Goal: Task Accomplishment & Management: Complete application form

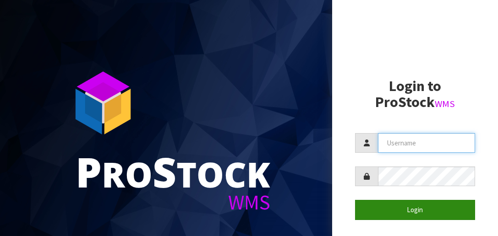
type input "LIFETIMEBRANDS"
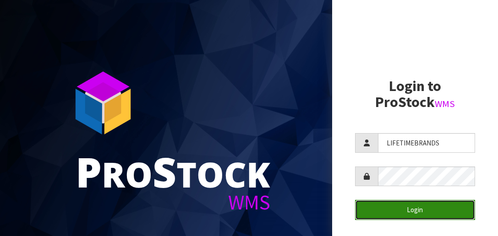
click at [414, 207] on button "Login" at bounding box center [415, 210] width 120 height 20
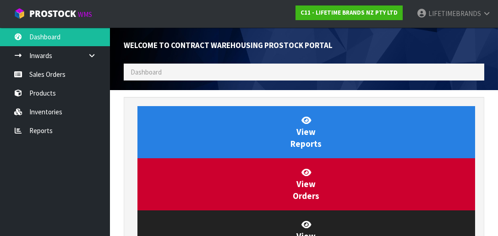
scroll to position [538, 374]
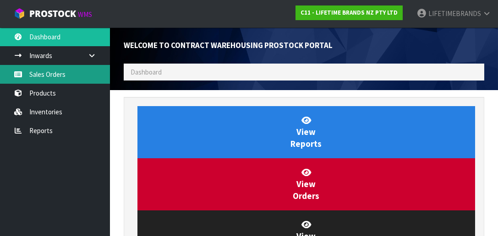
click at [54, 70] on link "Sales Orders" at bounding box center [55, 74] width 110 height 19
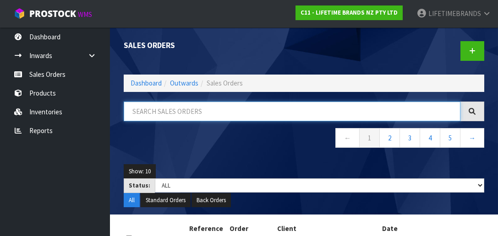
click at [193, 108] on input "text" at bounding box center [292, 112] width 337 height 20
type input "0821429335"
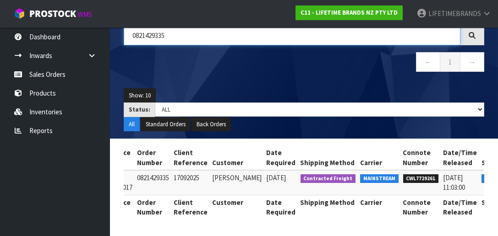
scroll to position [0, 96]
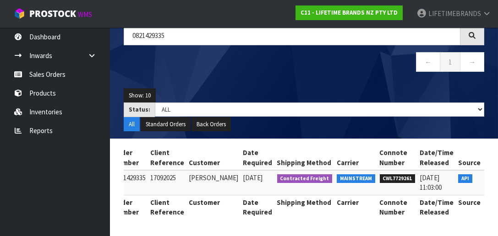
click at [492, 177] on icon at bounding box center [495, 180] width 7 height 6
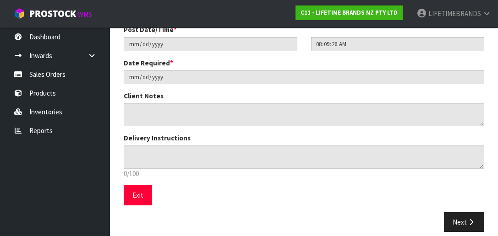
scroll to position [249, 0]
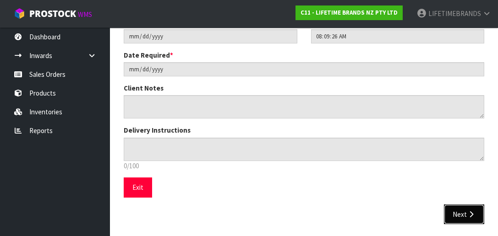
click at [465, 209] on button "Next" at bounding box center [464, 215] width 40 height 20
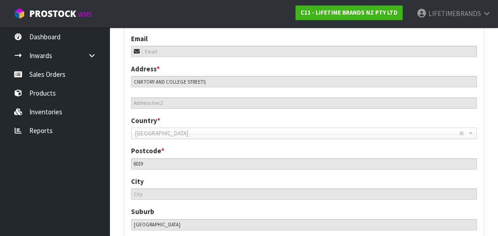
scroll to position [415, 0]
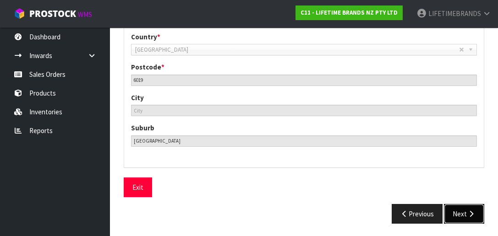
click at [472, 212] on icon "button" at bounding box center [471, 214] width 9 height 7
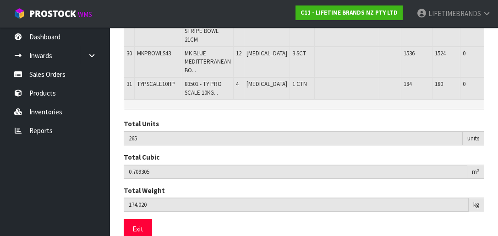
scroll to position [868, 0]
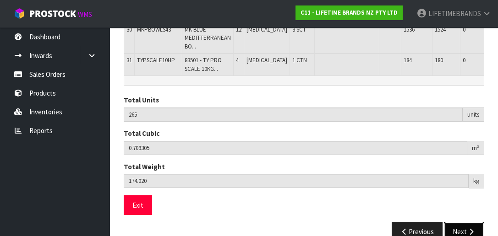
click at [461, 222] on button "Next" at bounding box center [464, 232] width 40 height 20
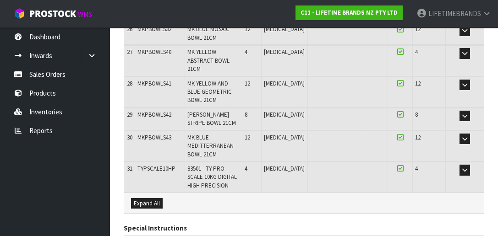
scroll to position [933, 0]
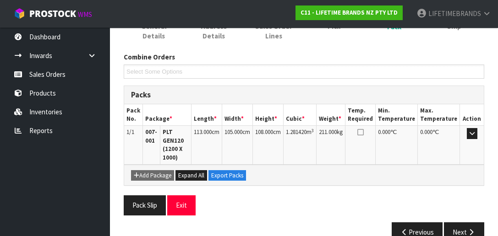
scroll to position [106, 0]
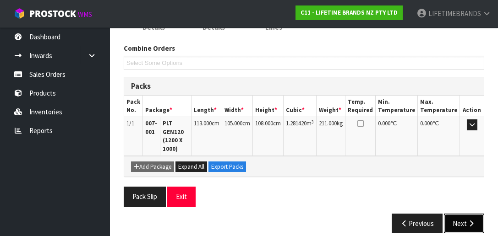
click at [463, 214] on button "Next" at bounding box center [464, 224] width 40 height 20
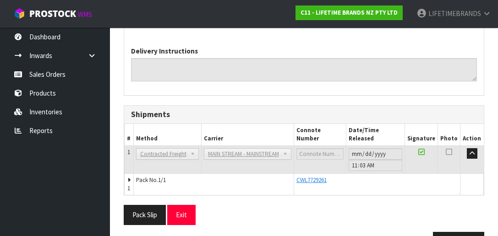
scroll to position [374, 0]
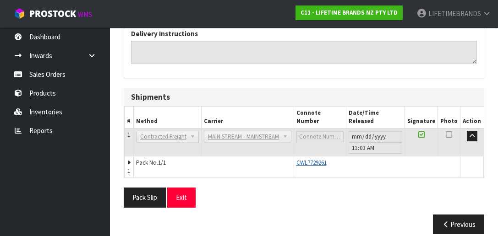
click at [311, 159] on span "CWL7729261" at bounding box center [311, 163] width 30 height 8
click at [321, 159] on span "CWL7729261" at bounding box center [311, 163] width 30 height 8
click at [314, 159] on span "CWL7729261" at bounding box center [311, 163] width 30 height 8
click at [313, 159] on span "CWL7729261" at bounding box center [311, 163] width 30 height 8
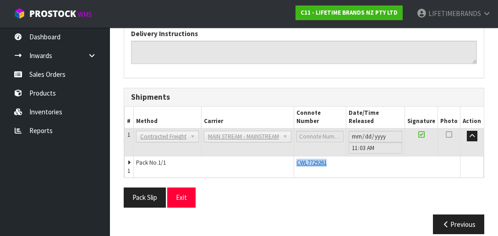
click at [314, 159] on span "CWL7729261" at bounding box center [311, 163] width 30 height 8
click at [463, 215] on button "Previous" at bounding box center [458, 225] width 51 height 20
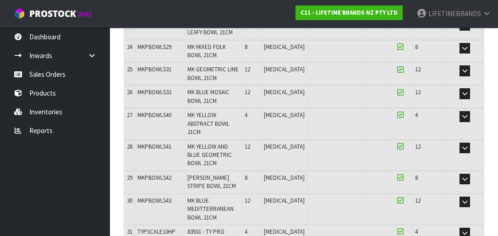
scroll to position [933, 0]
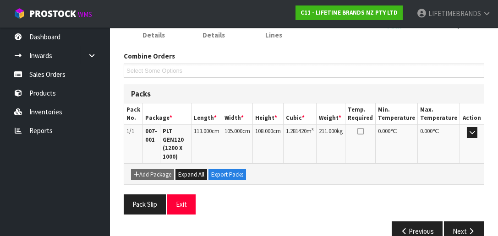
scroll to position [106, 0]
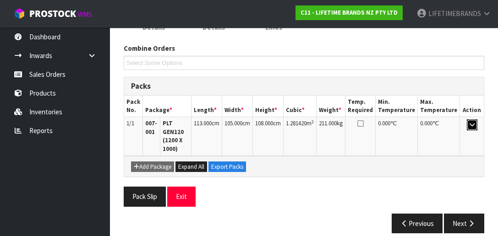
click at [471, 123] on icon "button" at bounding box center [471, 125] width 5 height 6
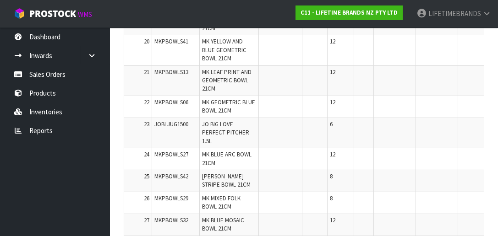
scroll to position [870, 0]
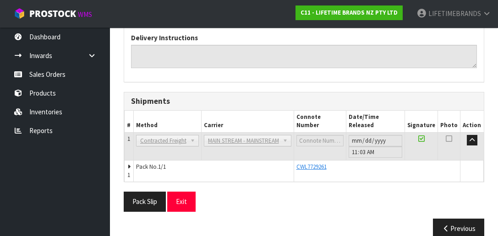
scroll to position [374, 0]
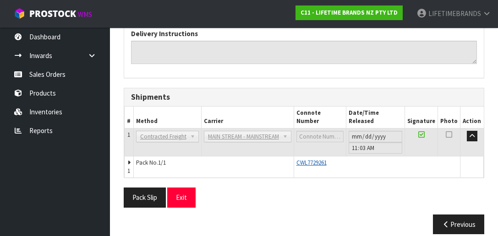
click at [312, 159] on span "CWL7729261" at bounding box center [311, 163] width 30 height 8
drag, startPoint x: 328, startPoint y: 152, endPoint x: 297, endPoint y: 154, distance: 31.7
click at [297, 156] on td "CWL7729261" at bounding box center [377, 167] width 167 height 22
click at [305, 159] on span "CWL7729261" at bounding box center [311, 163] width 30 height 8
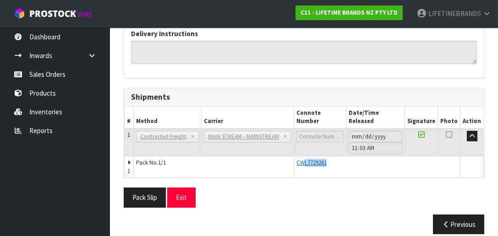
click at [305, 159] on span "CWL7729261" at bounding box center [311, 163] width 30 height 8
click at [439, 159] on div "CWL7729261" at bounding box center [377, 163] width 162 height 8
drag, startPoint x: 329, startPoint y: 151, endPoint x: 297, endPoint y: 150, distance: 32.1
click at [297, 156] on td "CWL7729261" at bounding box center [377, 167] width 167 height 22
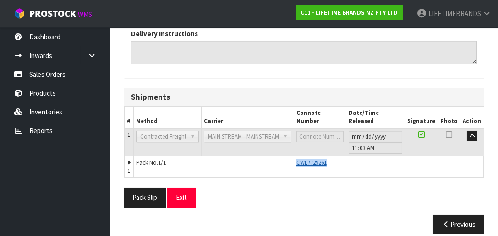
click at [319, 159] on span "CWL7729261" at bounding box center [311, 163] width 30 height 8
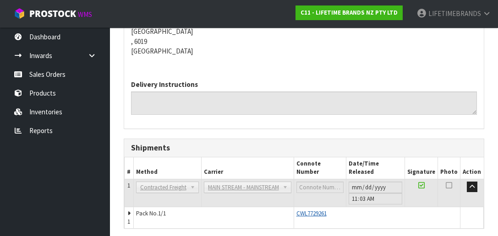
click at [311, 210] on span "CWL7729261" at bounding box center [311, 214] width 30 height 8
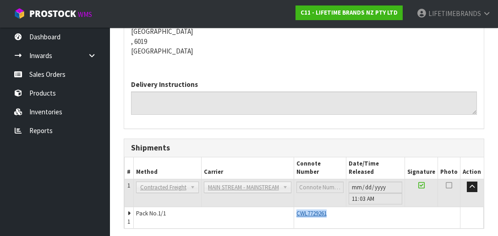
click at [311, 210] on div "CWL7729261" at bounding box center [377, 214] width 162 height 8
click at [313, 210] on span "CWL7729261" at bounding box center [311, 214] width 30 height 8
click at [314, 210] on span "CWL7729261" at bounding box center [311, 214] width 30 height 8
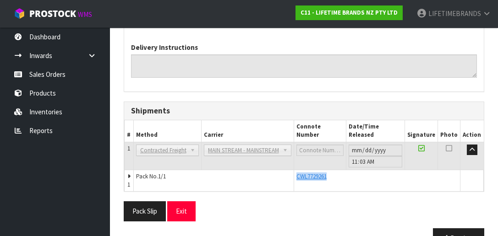
scroll to position [374, 0]
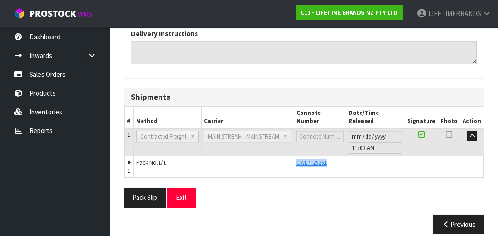
click at [290, 131] on b at bounding box center [287, 136] width 8 height 11
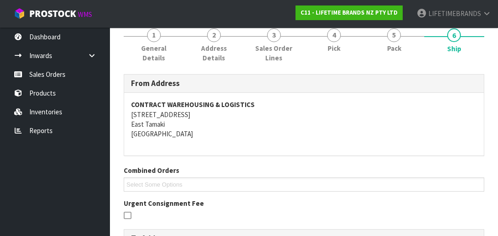
scroll to position [0, 0]
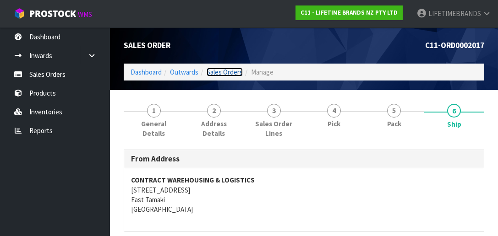
click at [219, 71] on link "Sales Orders" at bounding box center [225, 72] width 36 height 9
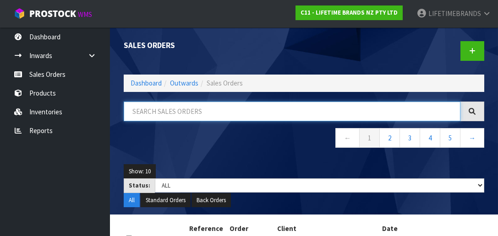
click at [164, 115] on input "text" at bounding box center [292, 112] width 337 height 20
paste input "[URL][DOMAIN_NAME]"
type input "[URL][DOMAIN_NAME]"
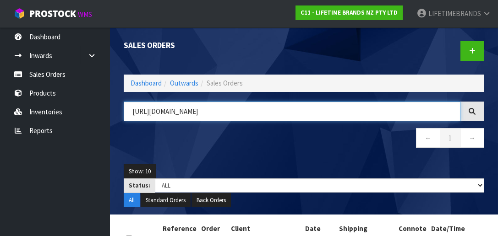
drag, startPoint x: 354, startPoint y: 110, endPoint x: 127, endPoint y: 106, distance: 227.2
click at [127, 107] on input "[URL][DOMAIN_NAME]" at bounding box center [292, 112] width 337 height 20
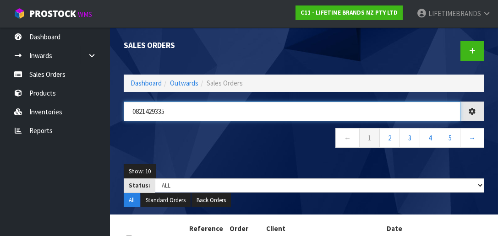
type input "0821429335"
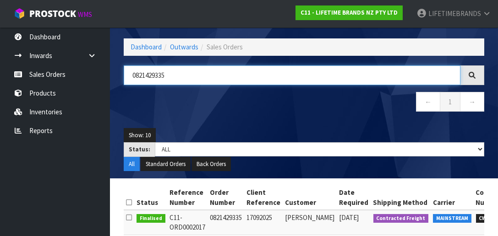
scroll to position [92, 0]
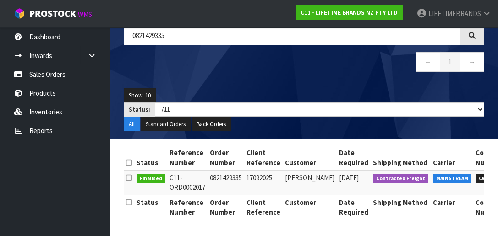
click at [476, 175] on span "CWL7729261" at bounding box center [494, 179] width 36 height 9
drag, startPoint x: 398, startPoint y: 221, endPoint x: 463, endPoint y: 219, distance: 65.5
click at [469, 219] on div "Status Reference Number Order Number Client Reference Customer Date Required Sh…" at bounding box center [304, 188] width 360 height 84
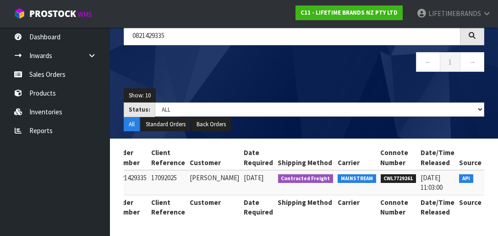
scroll to position [0, 96]
click at [458, 175] on span "API" at bounding box center [465, 179] width 14 height 9
click at [492, 177] on icon at bounding box center [495, 180] width 7 height 6
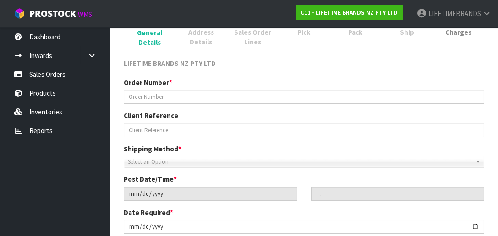
scroll to position [197, 0]
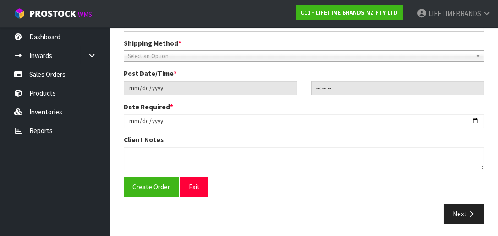
type input "0821429335"
type input "17092025"
type input "[DATE]"
type input "08:09:26.000"
type input "[DATE]"
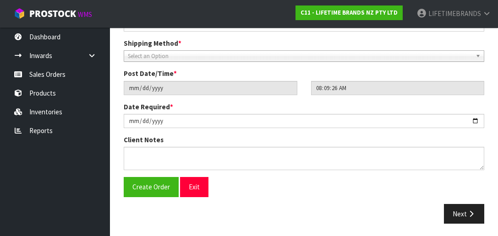
scroll to position [249, 0]
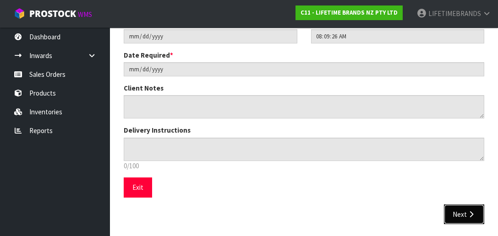
click at [455, 212] on button "Next" at bounding box center [464, 215] width 40 height 20
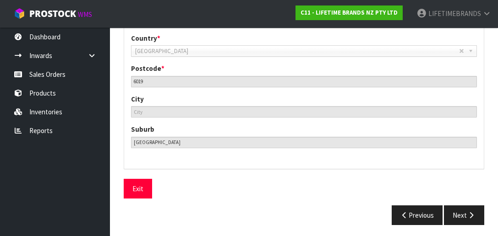
scroll to position [415, 0]
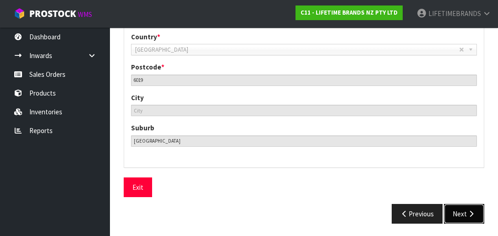
click at [458, 211] on button "Next" at bounding box center [464, 214] width 40 height 20
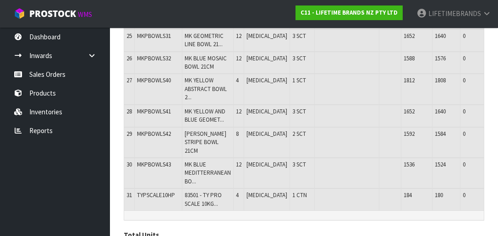
scroll to position [865, 0]
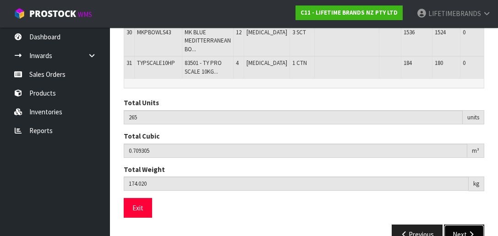
click at [464, 225] on button "Next" at bounding box center [464, 235] width 40 height 20
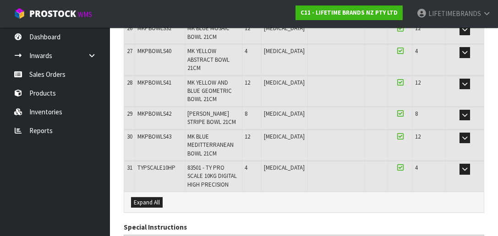
scroll to position [933, 0]
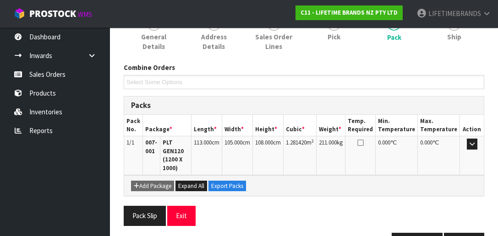
scroll to position [106, 0]
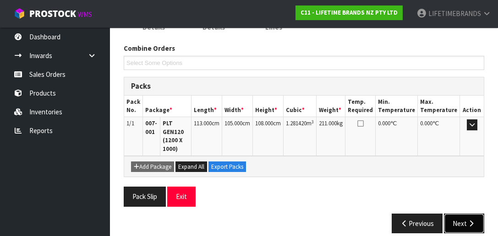
click at [462, 214] on button "Next" at bounding box center [464, 224] width 40 height 20
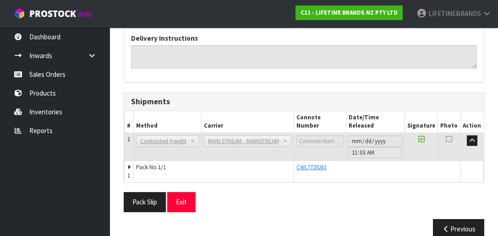
scroll to position [374, 0]
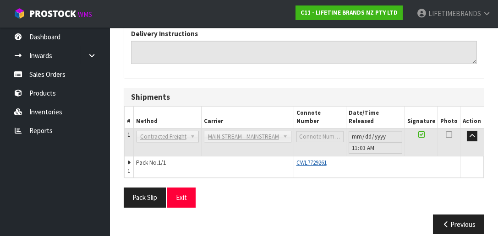
click at [311, 159] on span "CWL7729261" at bounding box center [311, 163] width 30 height 8
click at [315, 159] on span "CWL7729261" at bounding box center [311, 163] width 30 height 8
click at [316, 159] on span "CWL7729261" at bounding box center [311, 163] width 30 height 8
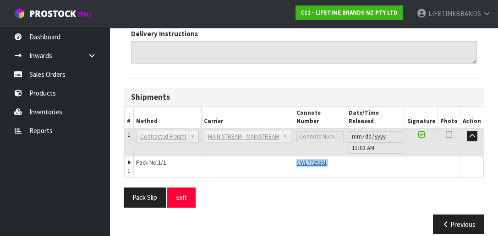
click at [316, 159] on span "CWL7729261" at bounding box center [311, 163] width 30 height 8
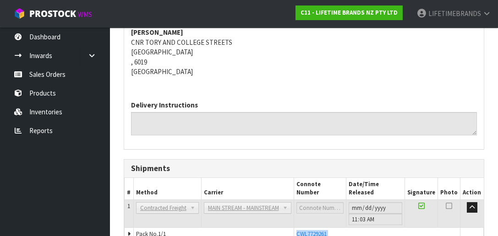
scroll to position [371, 0]
